Goal: Information Seeking & Learning: Learn about a topic

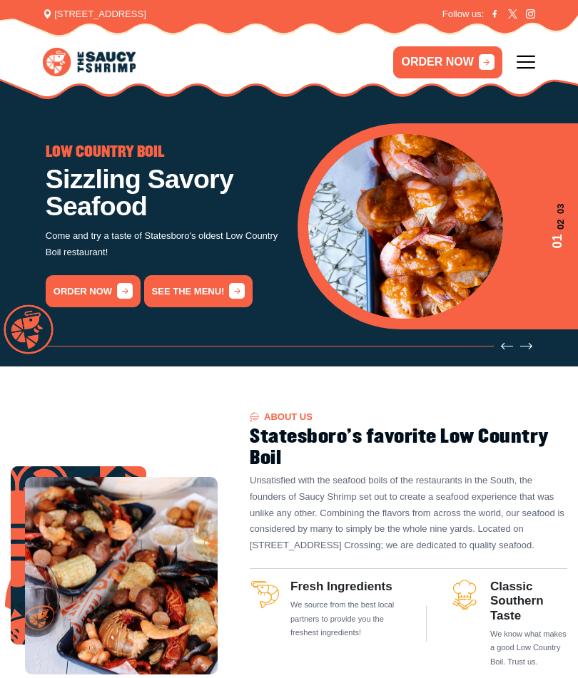
click at [205, 290] on link "See the menu!" at bounding box center [198, 291] width 109 height 32
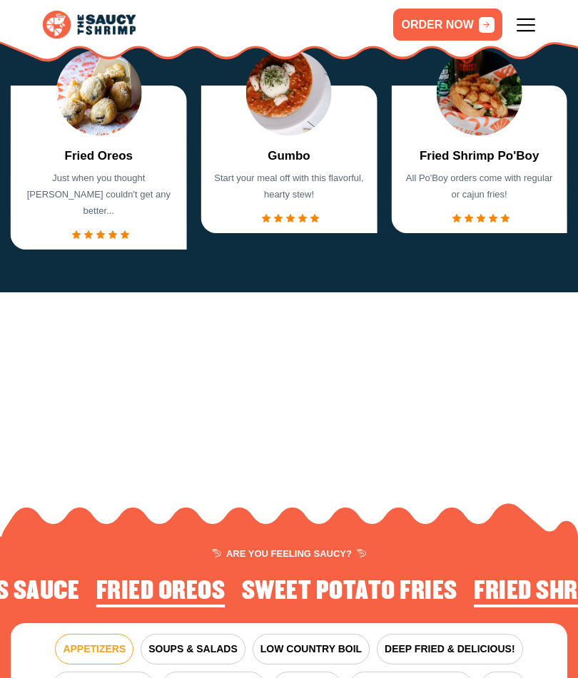
scroll to position [1306, 0]
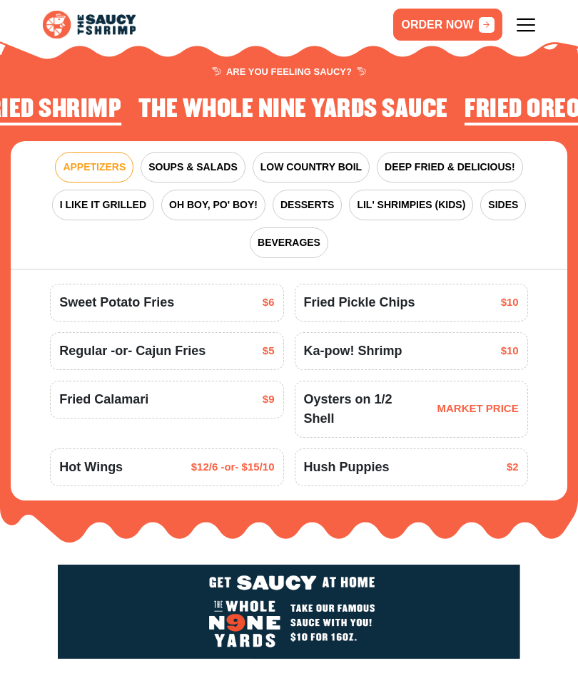
click at [186, 160] on span "SOUPS & SALADS" at bounding box center [192, 167] width 88 height 15
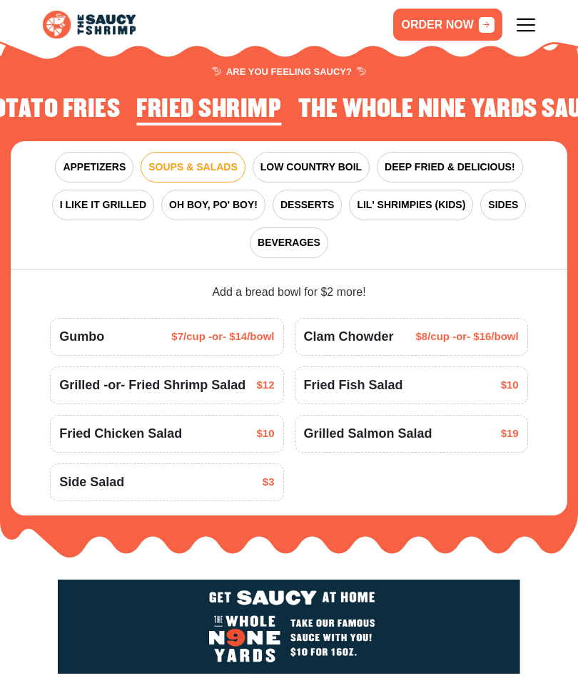
click at [407, 160] on span "DEEP FRIED & DELICIOUS!" at bounding box center [449, 167] width 131 height 15
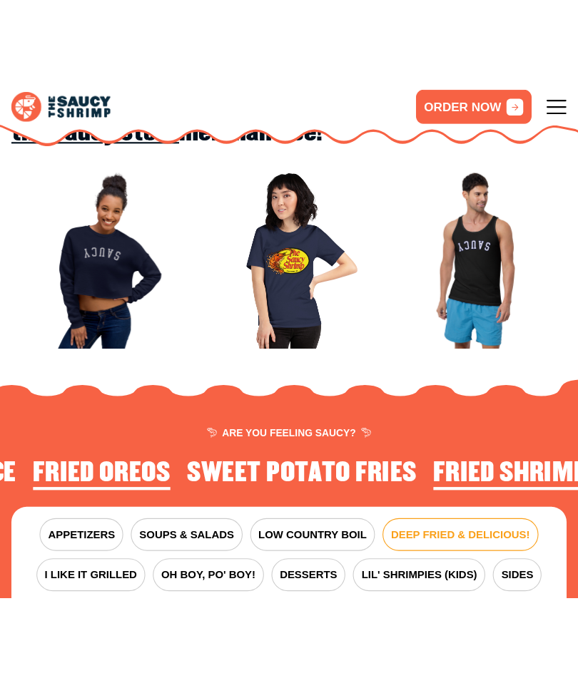
scroll to position [1164, 0]
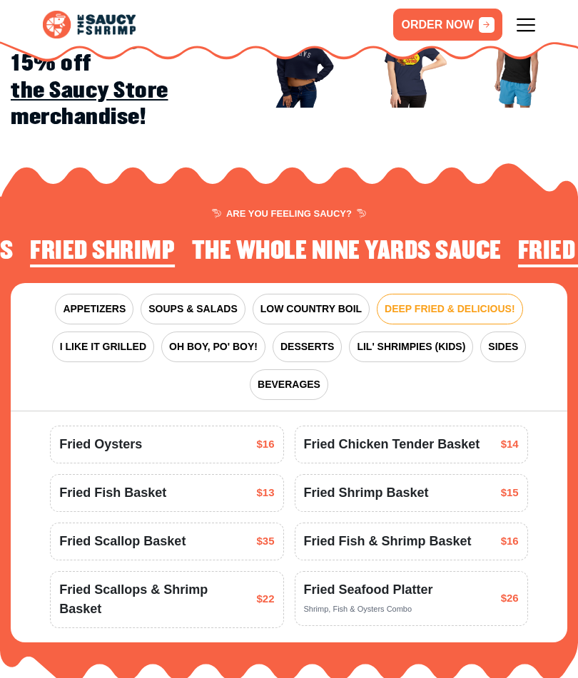
click at [83, 302] on span "APPETIZERS" at bounding box center [94, 309] width 63 height 15
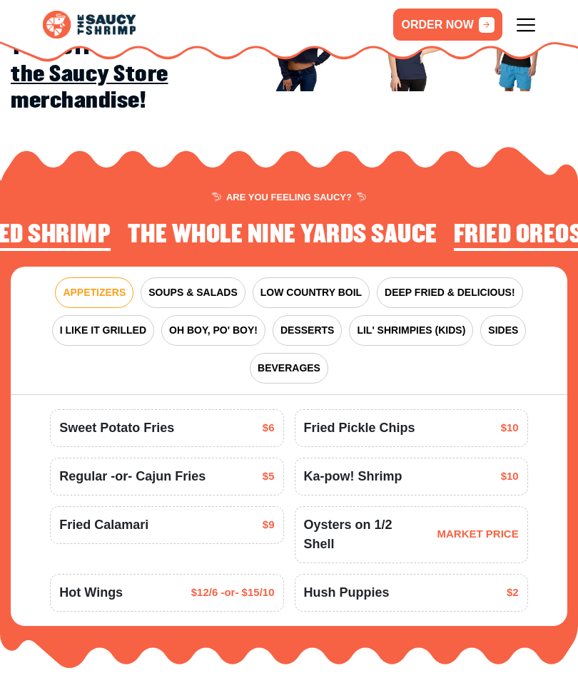
scroll to position [1227, 0]
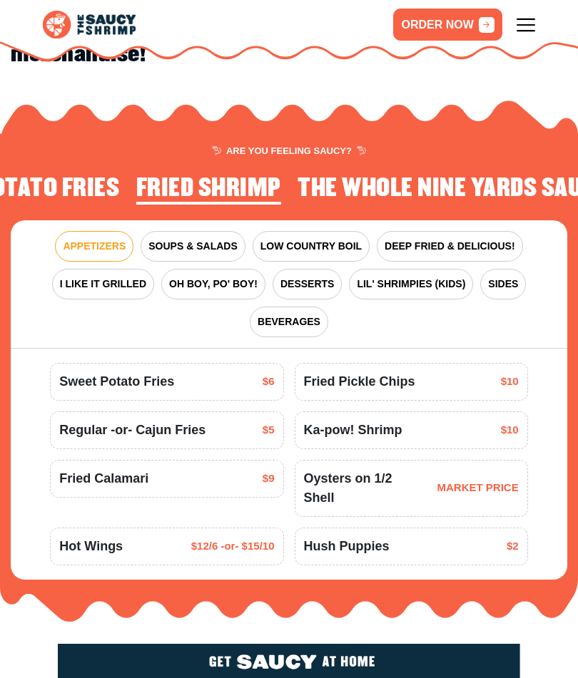
click at [188, 239] on span "SOUPS & SALADS" at bounding box center [192, 246] width 88 height 15
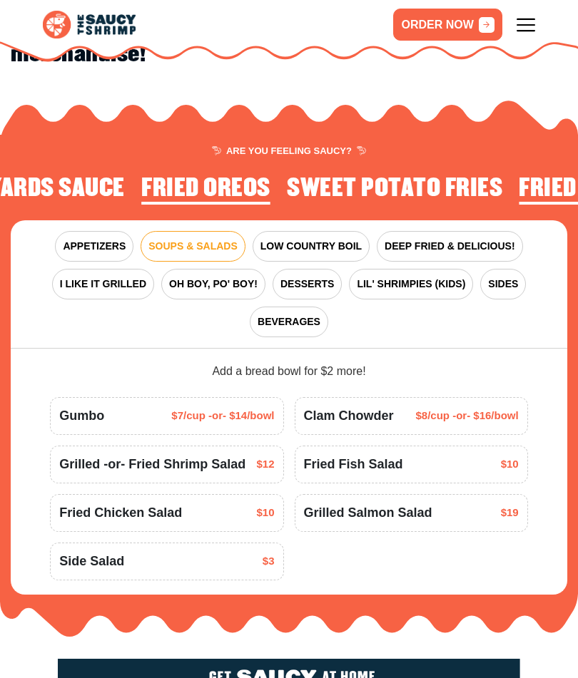
click at [300, 239] on span "LOW COUNTRY BOIL" at bounding box center [310, 246] width 101 height 15
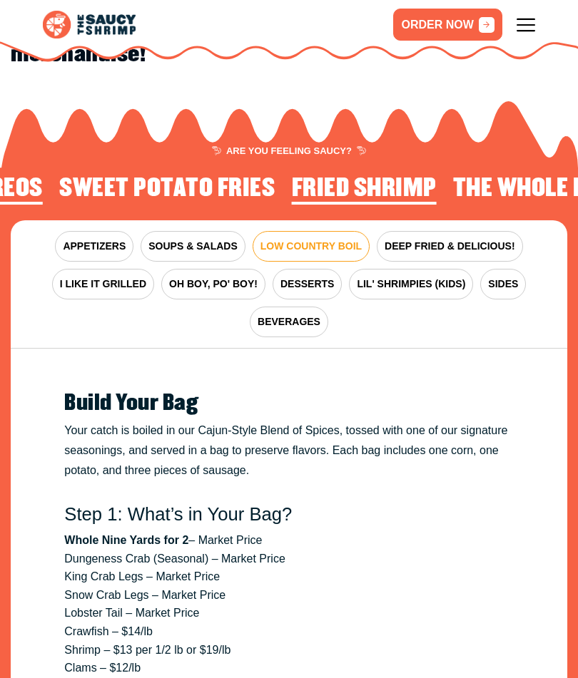
click at [428, 239] on span "DEEP FRIED & DELICIOUS!" at bounding box center [449, 246] width 131 height 15
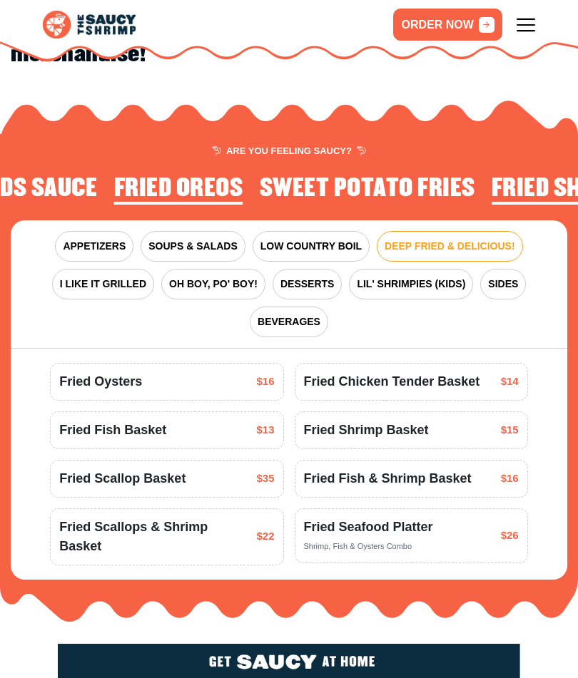
click at [76, 277] on span "I LIKE IT GRILLED" at bounding box center [103, 284] width 86 height 15
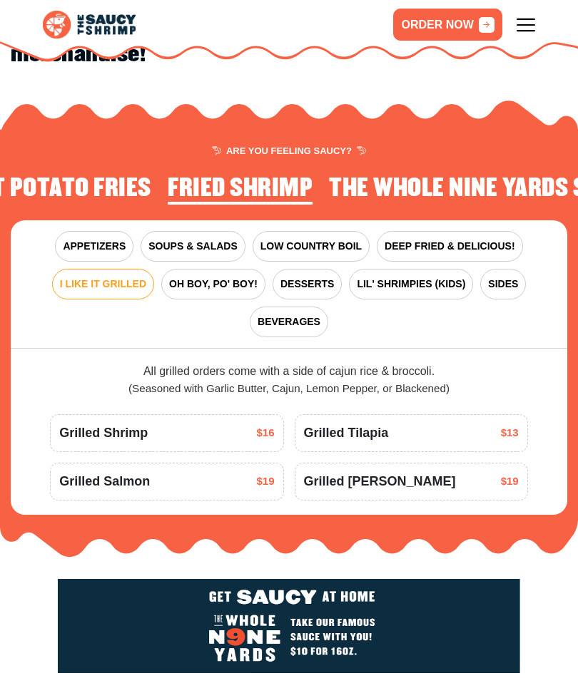
click at [203, 277] on span "OH BOY, PO' BOY!" at bounding box center [213, 284] width 88 height 15
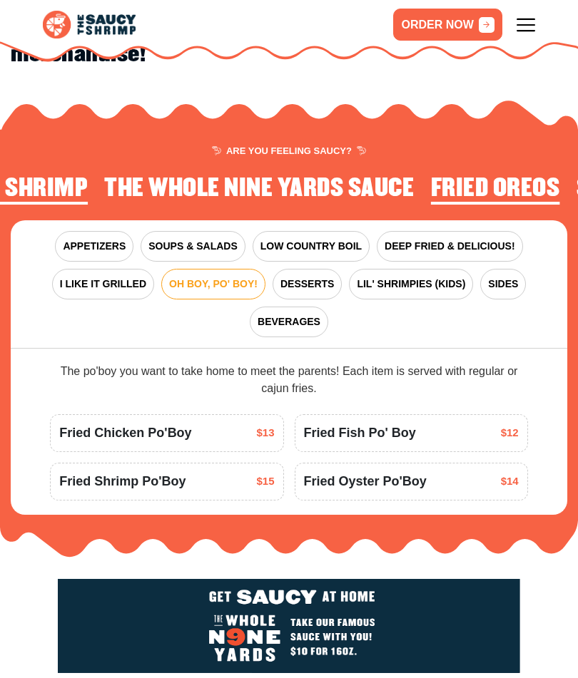
click at [386, 277] on span "LIL' SHRIMPIES (KIDS)" at bounding box center [411, 284] width 108 height 15
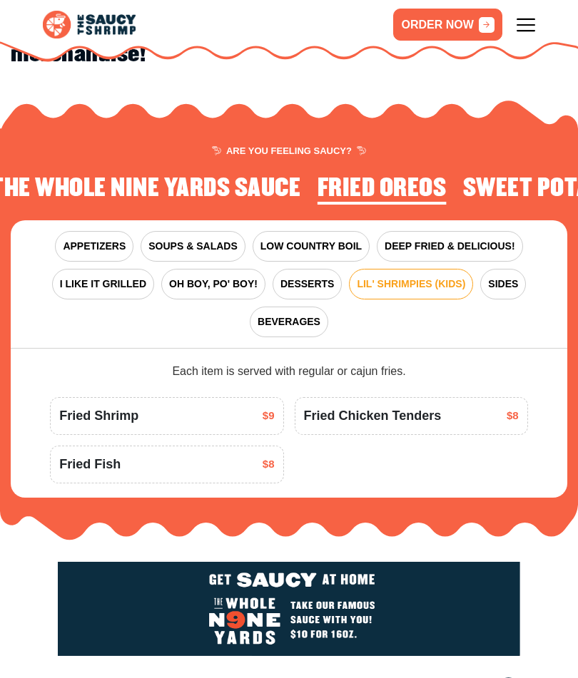
click at [502, 277] on span "SIDES" at bounding box center [503, 284] width 30 height 15
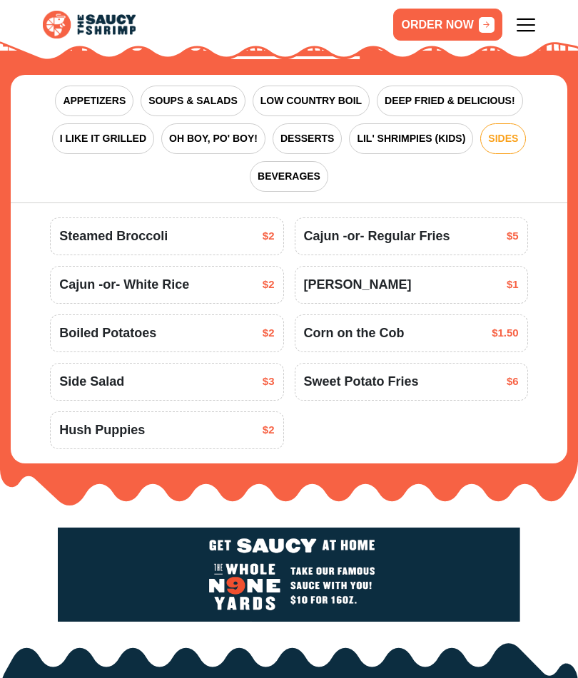
scroll to position [1146, 0]
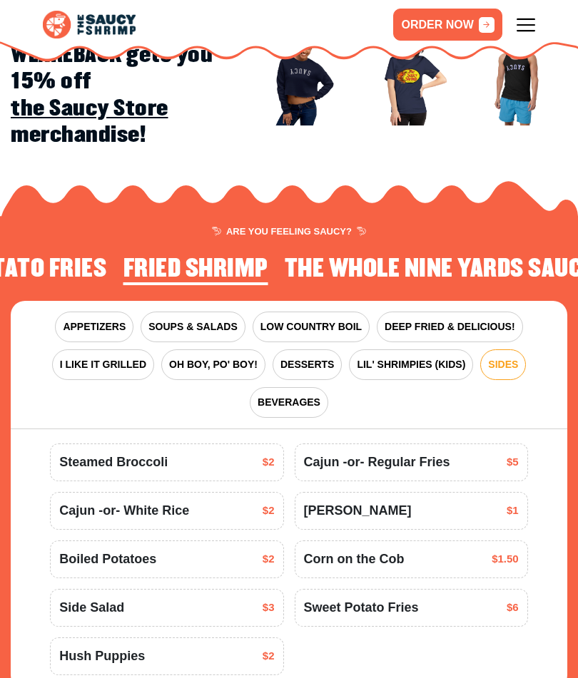
click at [76, 357] on span "I LIKE IT GRILLED" at bounding box center [103, 364] width 86 height 15
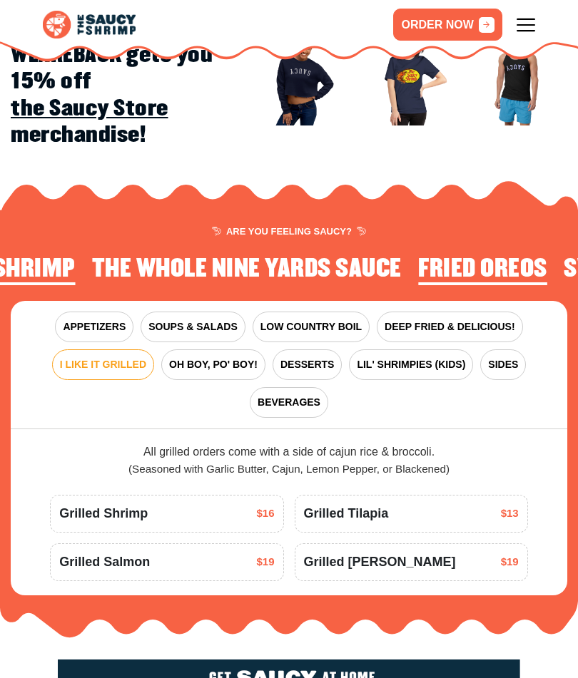
click at [290, 320] on span "LOW COUNTRY BOIL" at bounding box center [310, 327] width 101 height 15
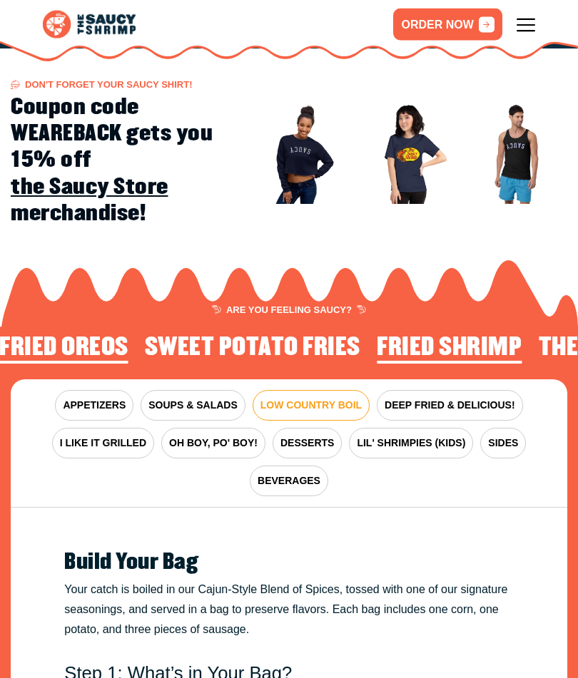
scroll to position [1068, 0]
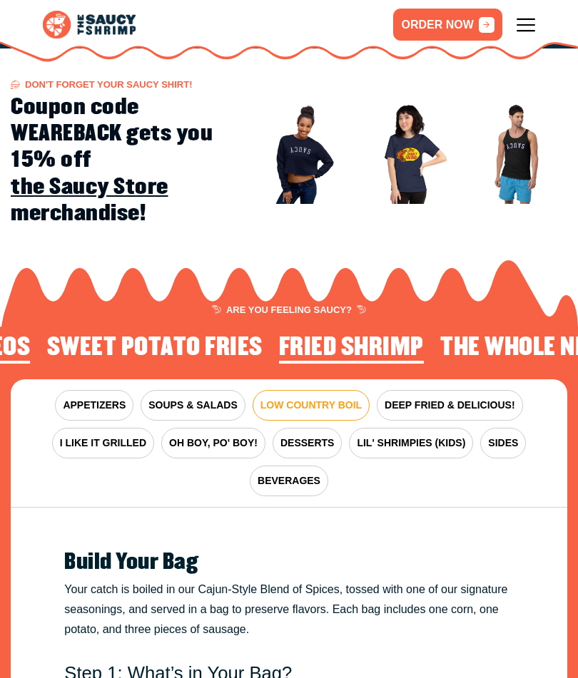
click at [408, 398] on span "DEEP FRIED & DELICIOUS!" at bounding box center [449, 405] width 131 height 15
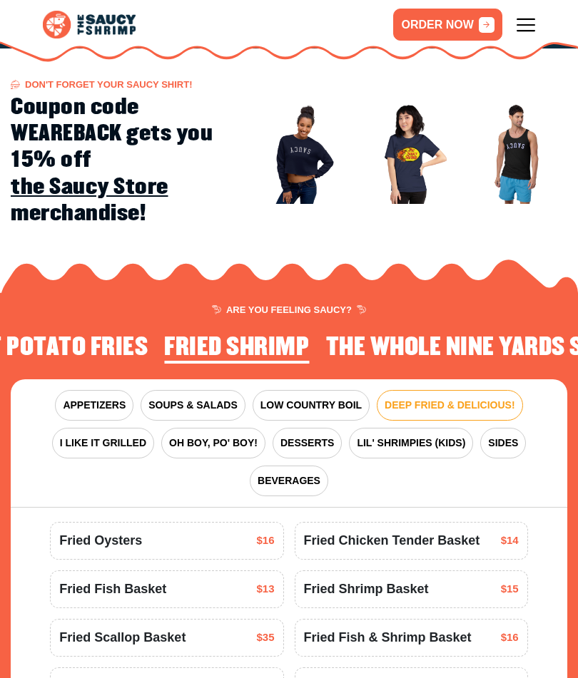
click at [287, 398] on span "LOW COUNTRY BOIL" at bounding box center [310, 405] width 101 height 15
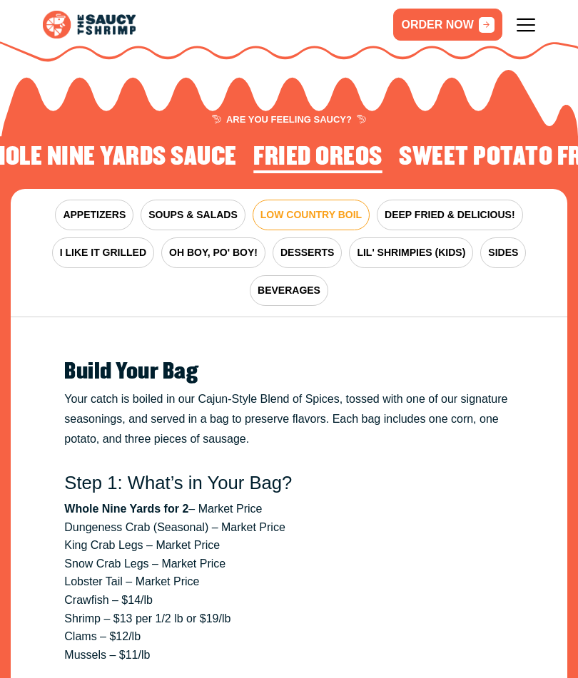
scroll to position [1258, 0]
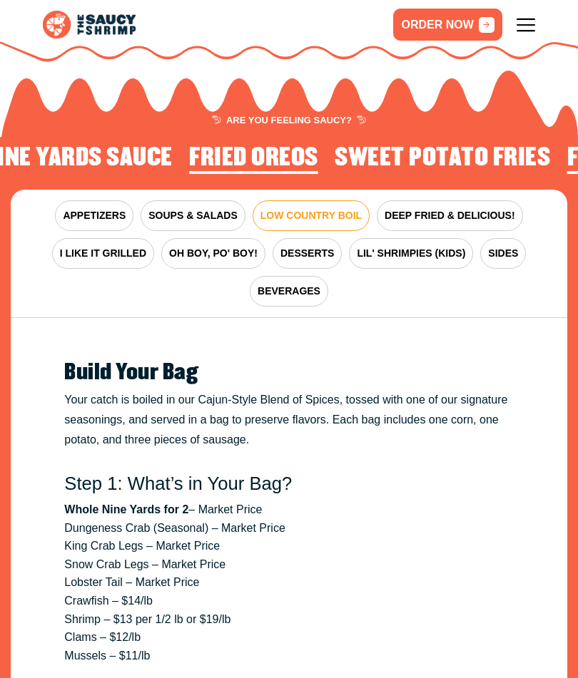
click at [425, 208] on span "DEEP FRIED & DELICIOUS!" at bounding box center [449, 215] width 131 height 15
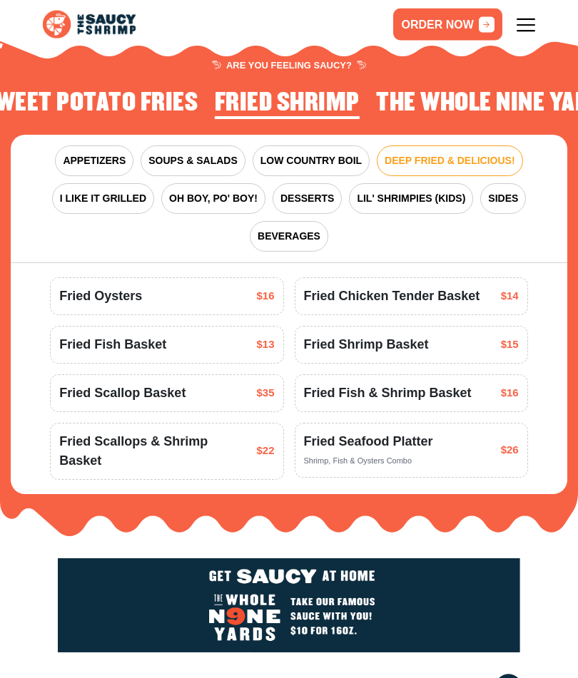
scroll to position [1312, 0]
